Goal: Task Accomplishment & Management: Use online tool/utility

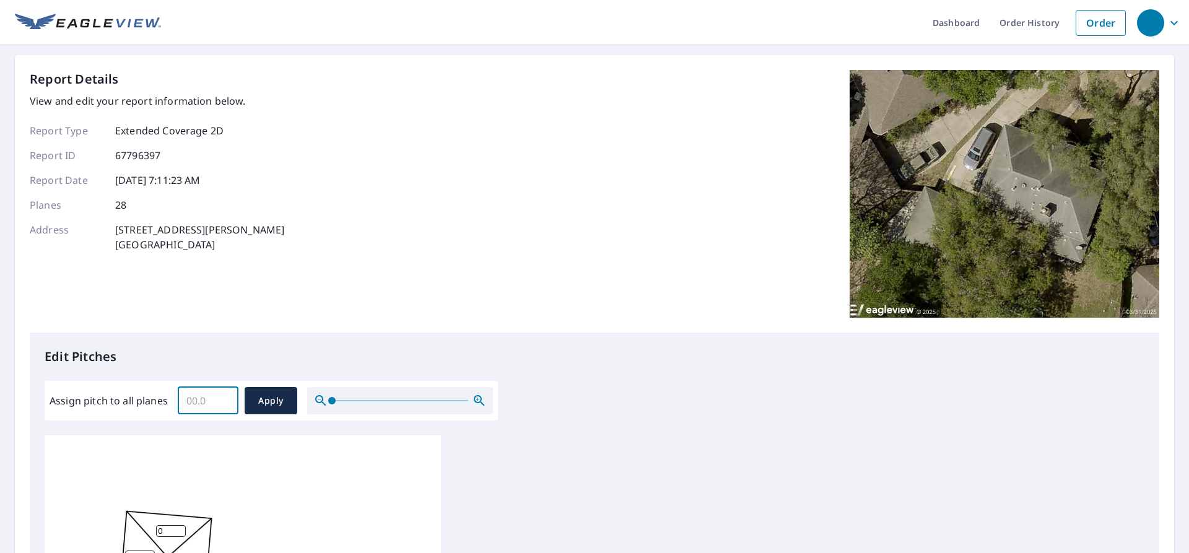
click at [201, 398] on input "Assign pitch to all planes" at bounding box center [208, 400] width 61 height 35
type input "6.5"
click at [271, 402] on span "Apply" at bounding box center [270, 400] width 33 height 15
type input "6.5"
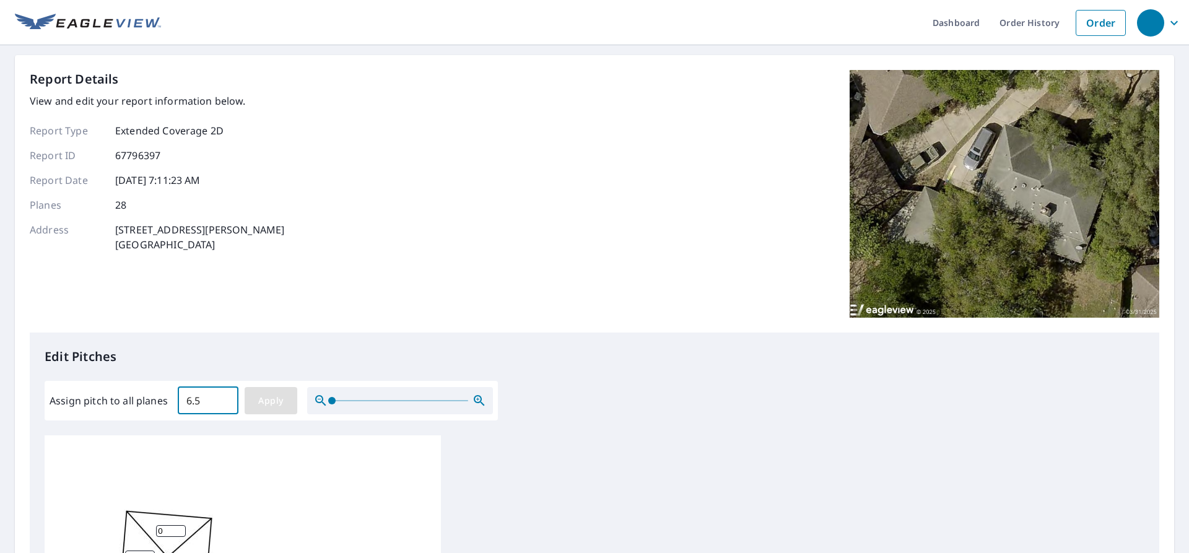
type input "6.5"
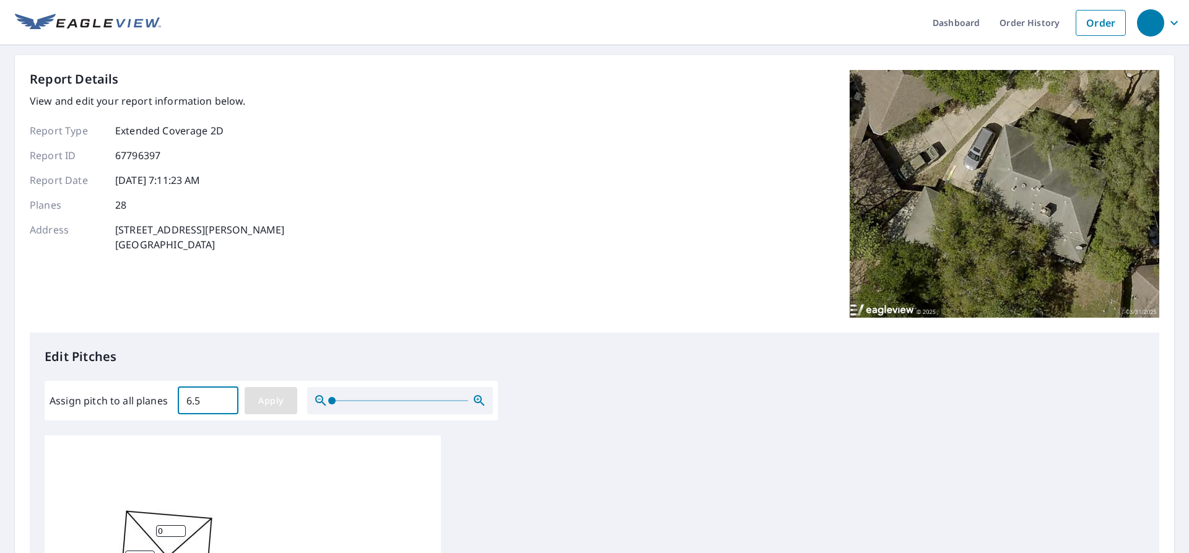
type input "6.5"
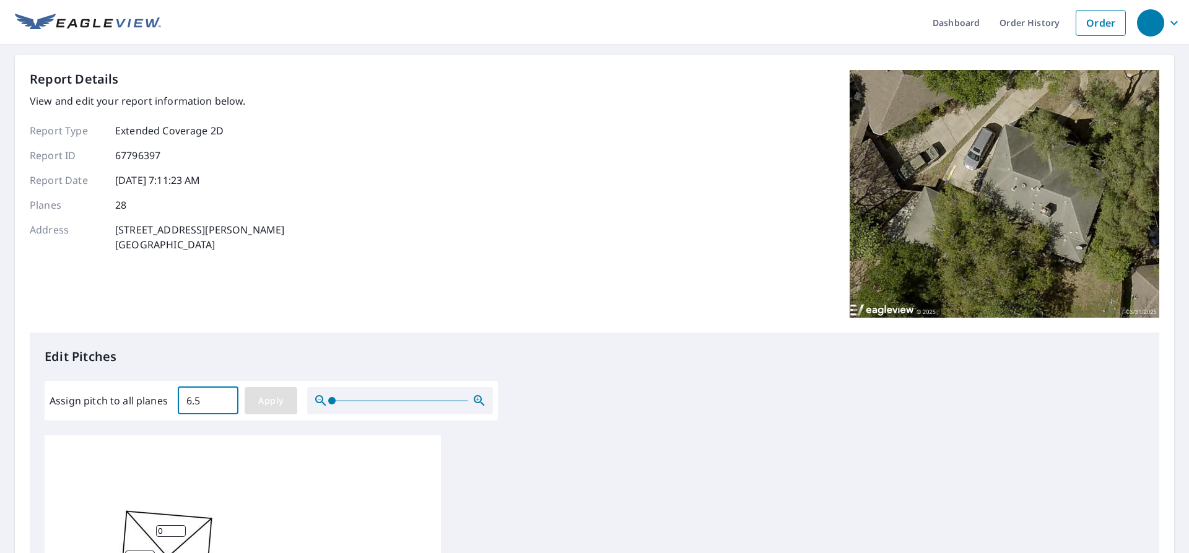
type input "6.5"
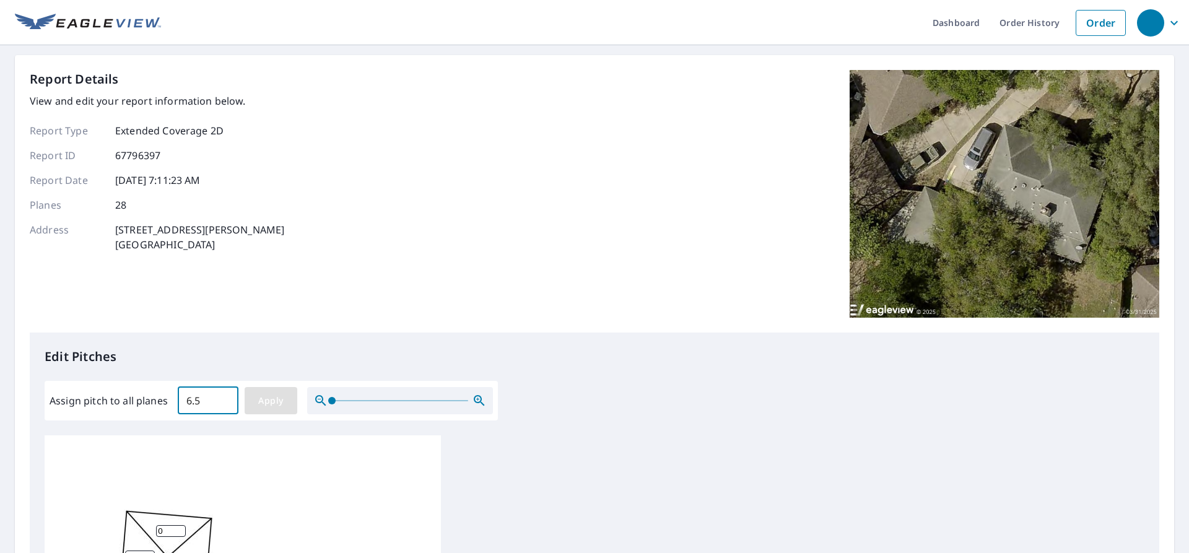
type input "6.5"
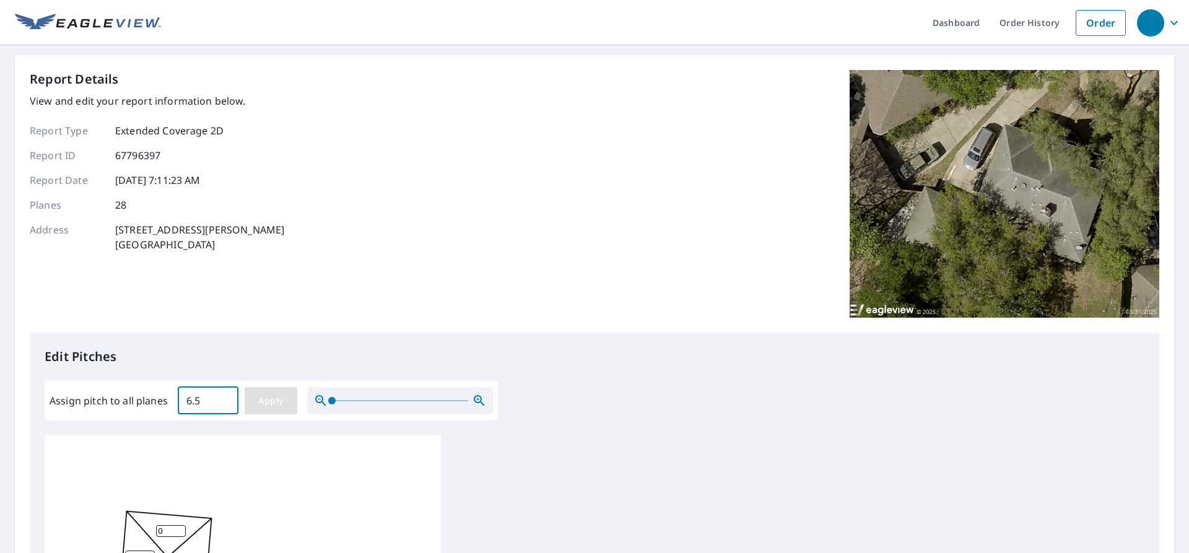
type input "6.5"
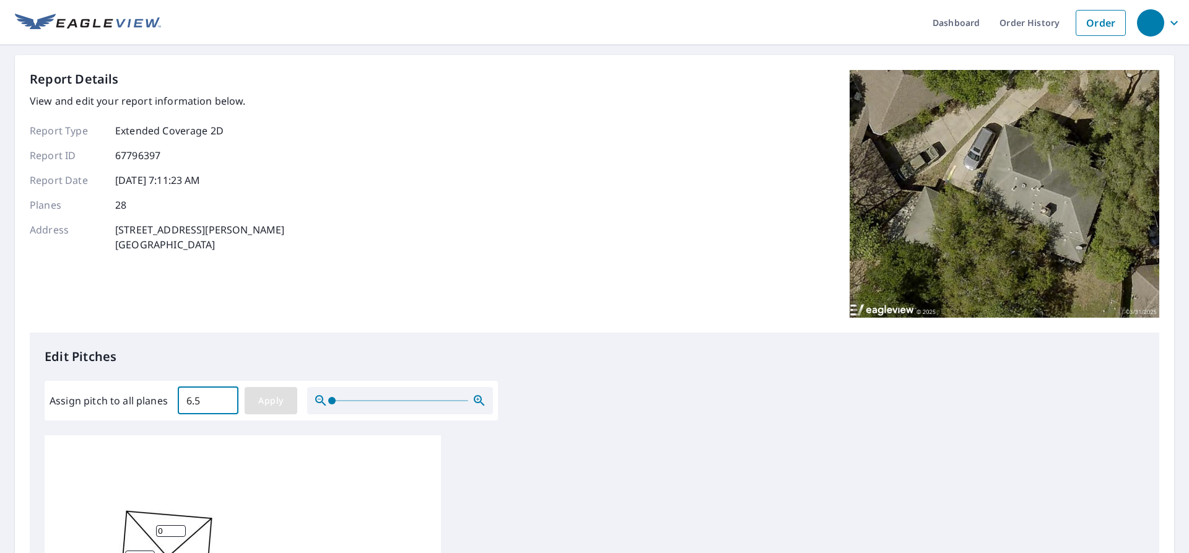
type input "6.5"
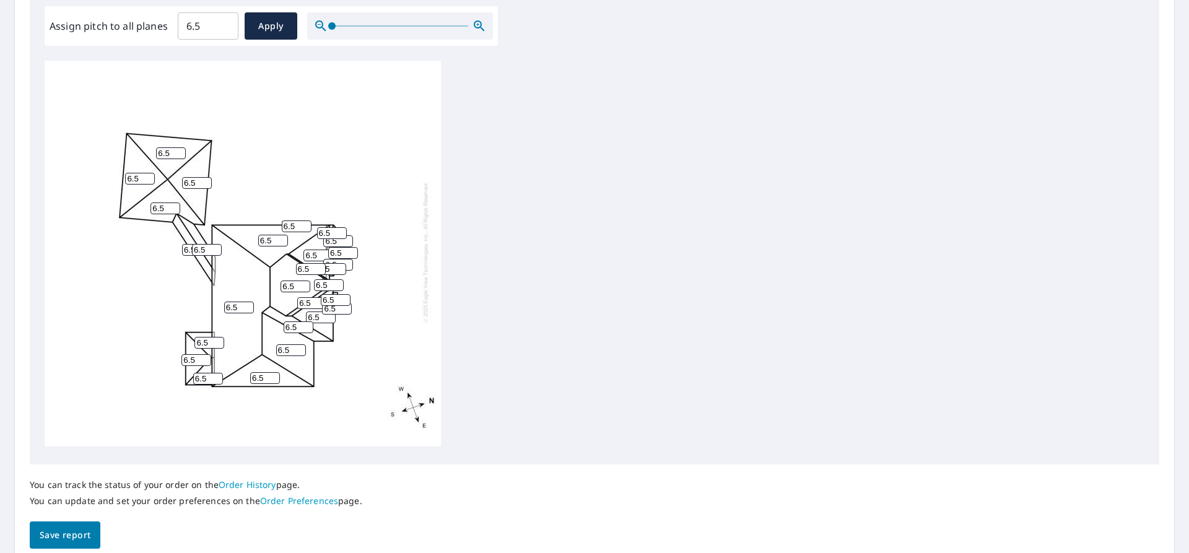
scroll to position [427, 0]
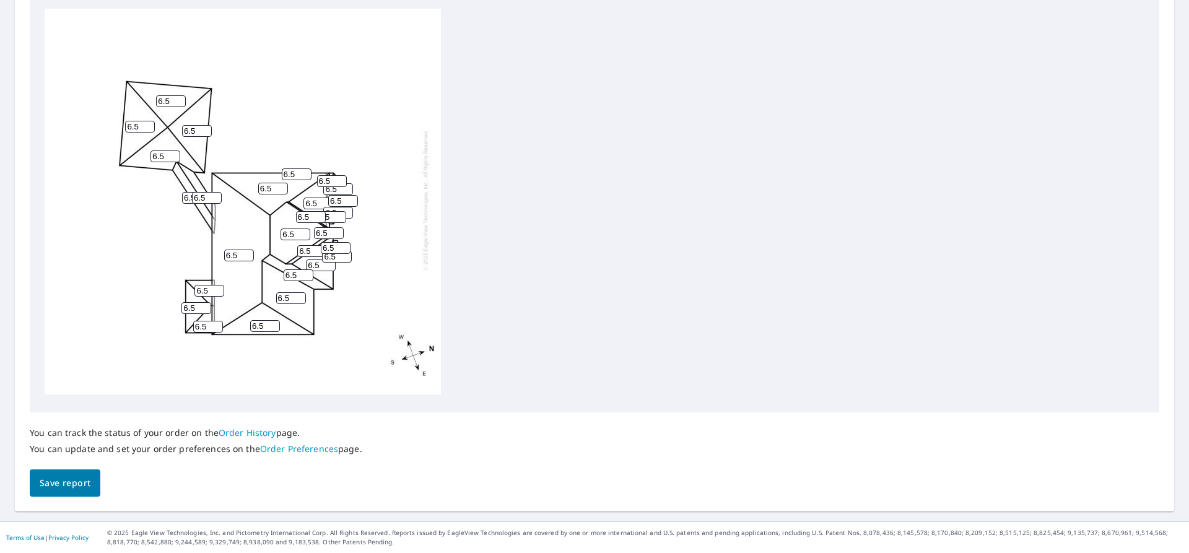
click at [63, 479] on span "Save report" at bounding box center [65, 483] width 51 height 15
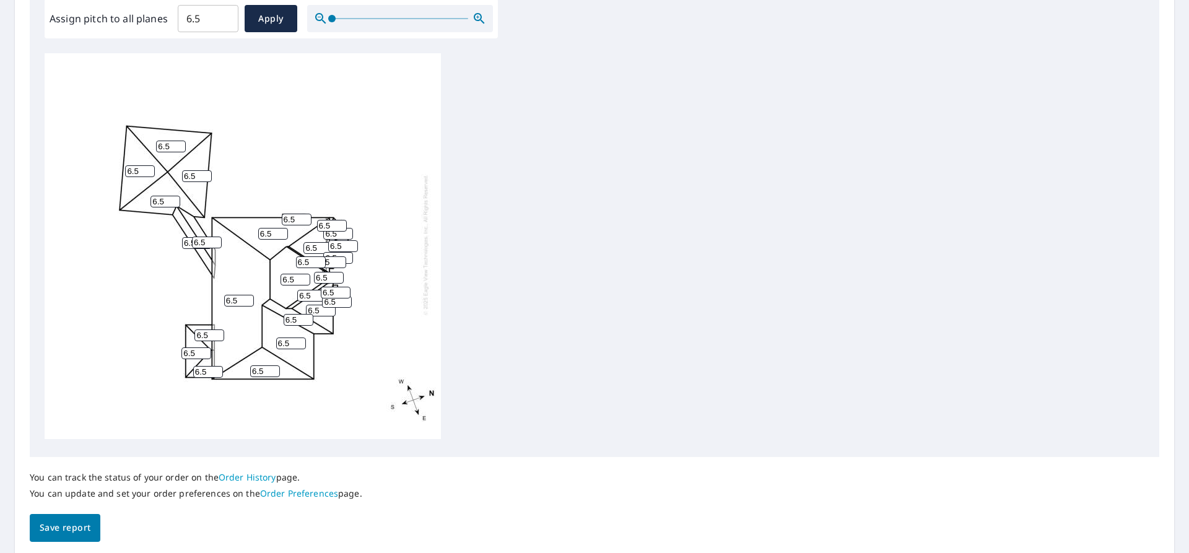
scroll to position [0, 0]
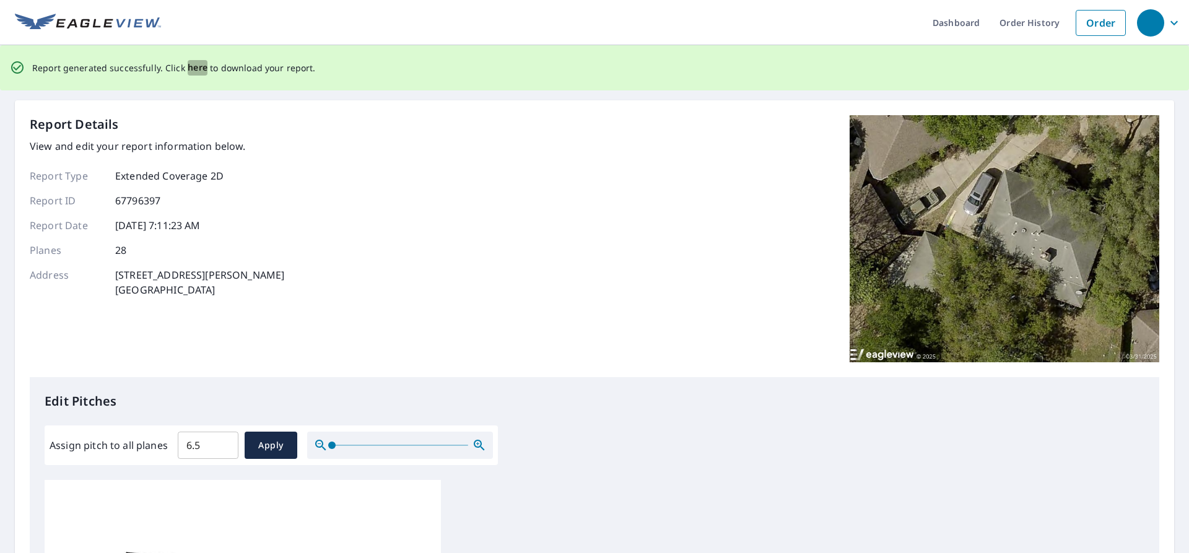
click at [191, 67] on span "here" at bounding box center [198, 67] width 20 height 15
